Goal: Task Accomplishment & Management: Manage account settings

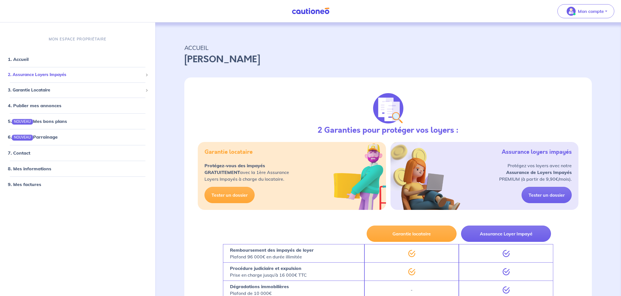
click at [50, 78] on div "2. Assurance Loyers Impayés" at bounding box center [77, 74] width 151 height 11
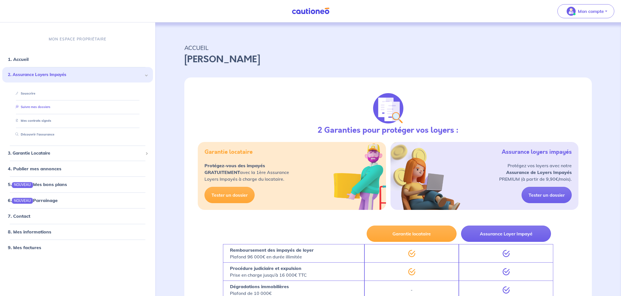
click at [39, 107] on link "Suivre mes dossiers" at bounding box center [31, 107] width 37 height 4
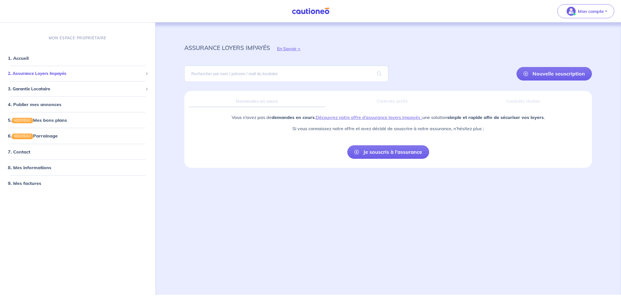
click at [37, 74] on span "2. Assurance Loyers Impayés" at bounding box center [75, 73] width 135 height 6
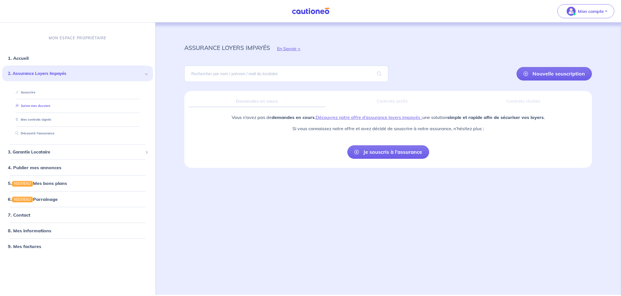
click at [31, 106] on link "Suivre mes dossiers" at bounding box center [31, 106] width 37 height 4
click at [24, 57] on link "1. Accueil" at bounding box center [18, 58] width 20 height 6
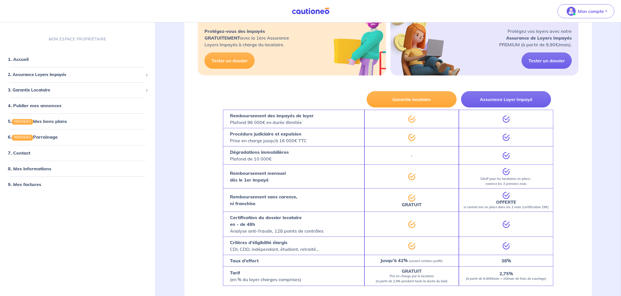
scroll to position [135, 0]
click at [23, 183] on link "9. Mes factures" at bounding box center [24, 184] width 33 height 6
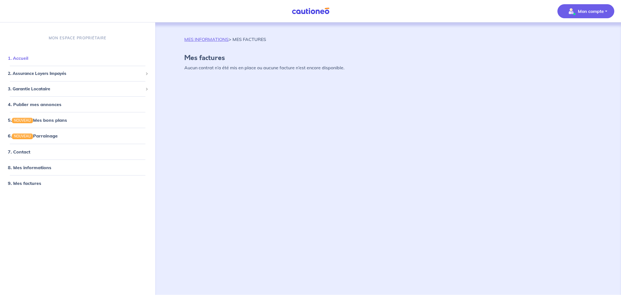
click at [22, 55] on link "1. Accueil" at bounding box center [18, 58] width 20 height 6
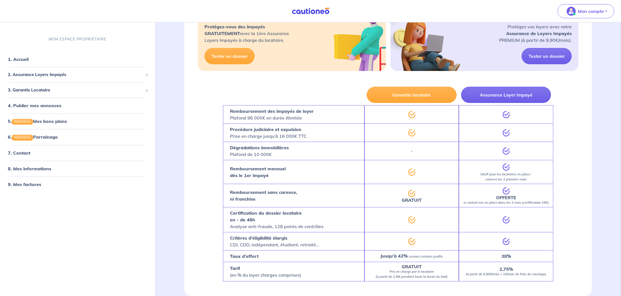
scroll to position [99, 0]
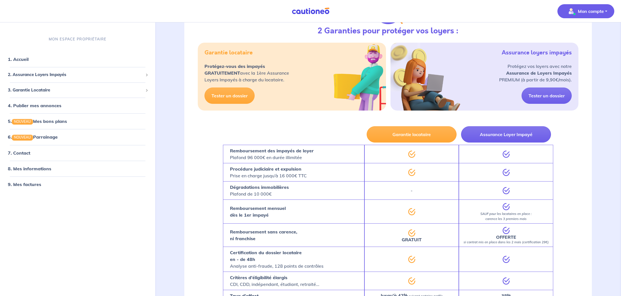
click at [602, 13] on p "Mon compte" at bounding box center [591, 11] width 26 height 7
click at [580, 36] on link "Mes informations" at bounding box center [580, 34] width 45 height 9
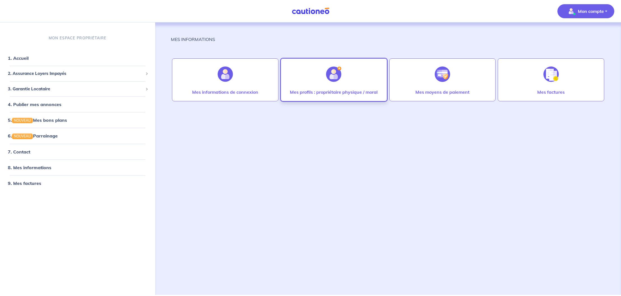
click at [330, 96] on div "Mes profils : propriétaire physique / moral" at bounding box center [334, 94] width 97 height 11
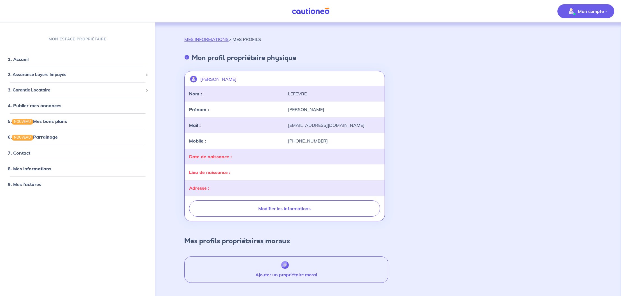
click at [610, 16] on button "Mon compte" at bounding box center [586, 11] width 57 height 14
click at [580, 48] on link "Me déconnecter" at bounding box center [580, 48] width 45 height 9
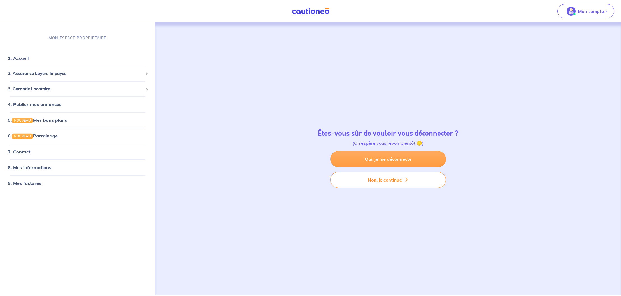
click at [374, 163] on link "Oui, je me déconnecte" at bounding box center [389, 159] width 116 height 16
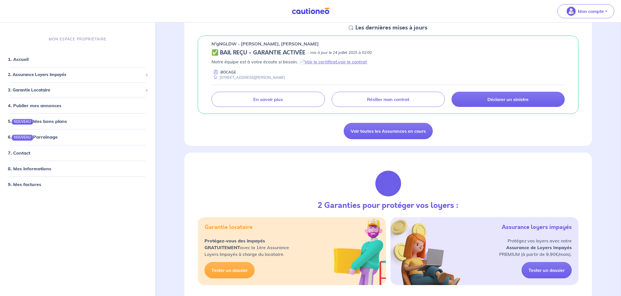
scroll to position [214, 0]
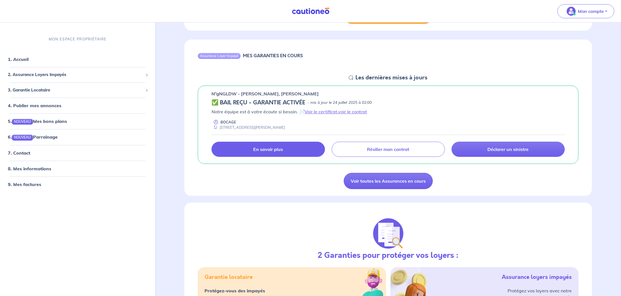
click at [284, 151] on link "En savoir plus" at bounding box center [268, 149] width 113 height 15
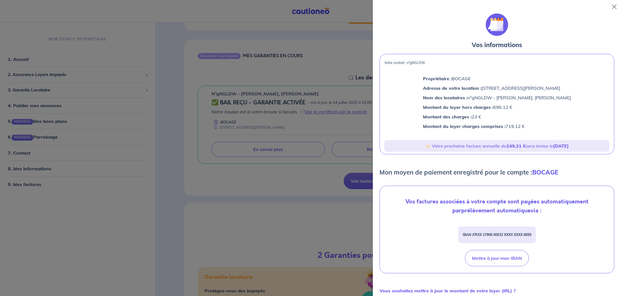
click at [283, 152] on div at bounding box center [310, 148] width 621 height 296
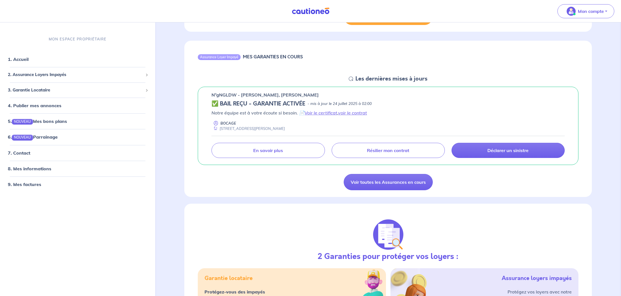
scroll to position [212, 0]
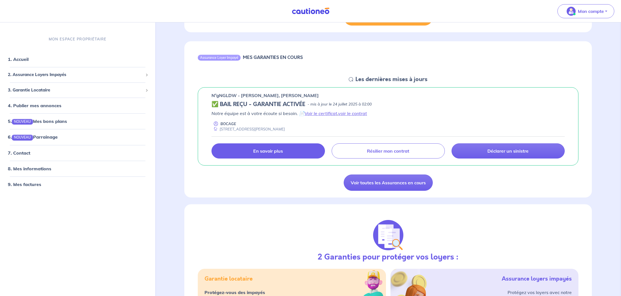
click at [262, 152] on p "En savoir plus" at bounding box center [268, 151] width 30 height 6
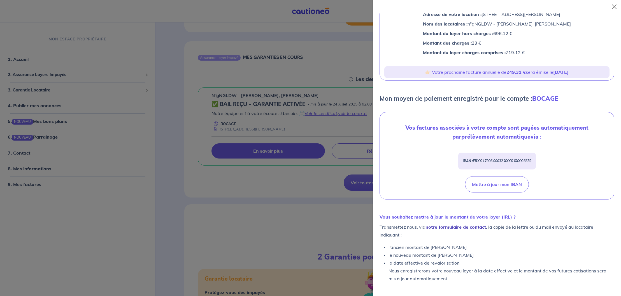
scroll to position [74, 0]
click at [239, 188] on div at bounding box center [310, 148] width 621 height 296
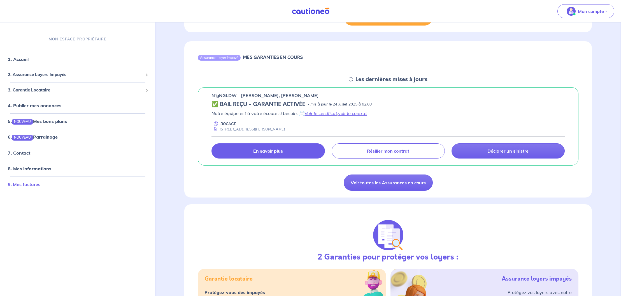
click at [20, 183] on link "9. Mes factures" at bounding box center [24, 184] width 33 height 6
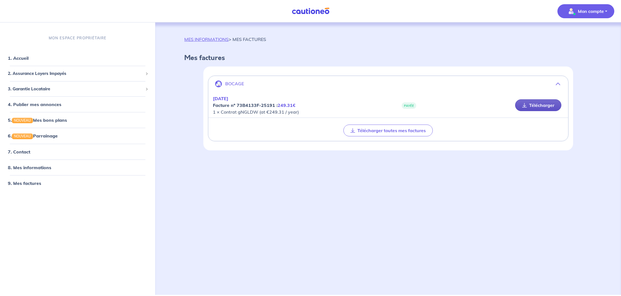
click at [536, 107] on link "Télécharger" at bounding box center [539, 105] width 46 height 12
